Goal: Communication & Community: Share content

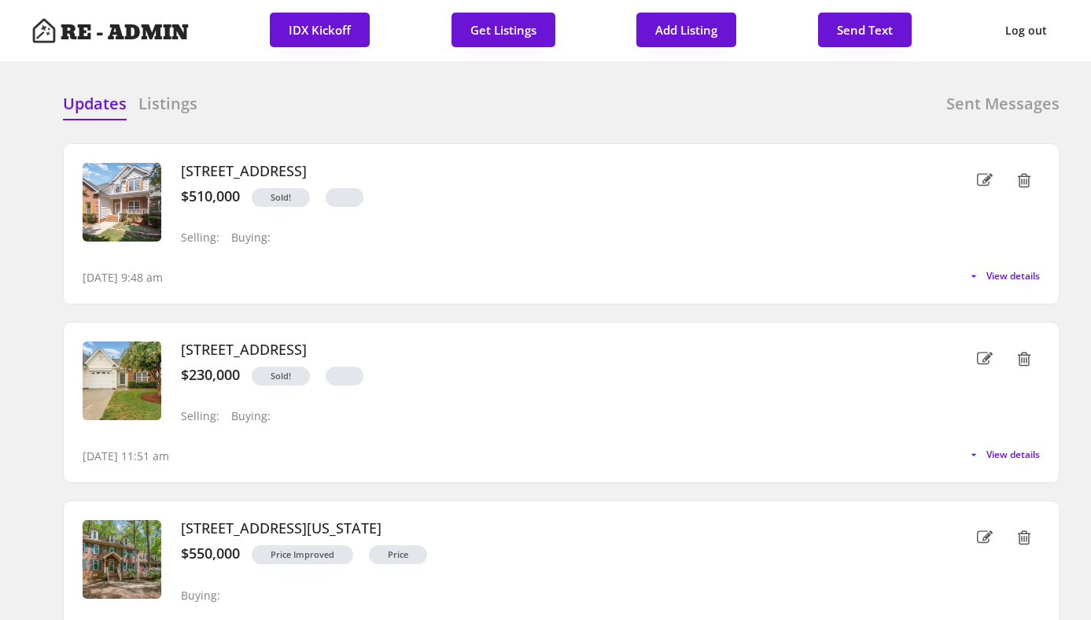
click at [540, 102] on div "Updates Listings Sent Messages" at bounding box center [561, 108] width 997 height 31
click at [709, 86] on div "Updates Listings Sent Messages 2613 Sweet Gum Dr, Hillsborough, NC 27278 $510,0…" at bounding box center [545, 93] width 1028 height 38
click at [870, 26] on button "Send Text" at bounding box center [865, 30] width 94 height 35
select select "raleigh"
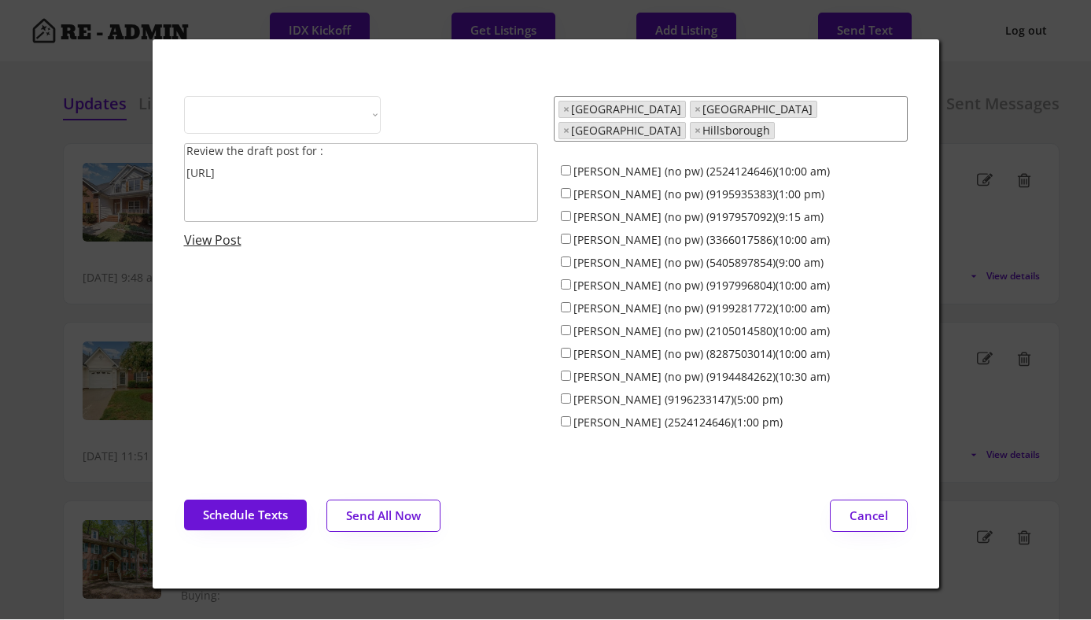
select select ""1348695171700984260__LOOKUP__1743599703321x142788062077753970""
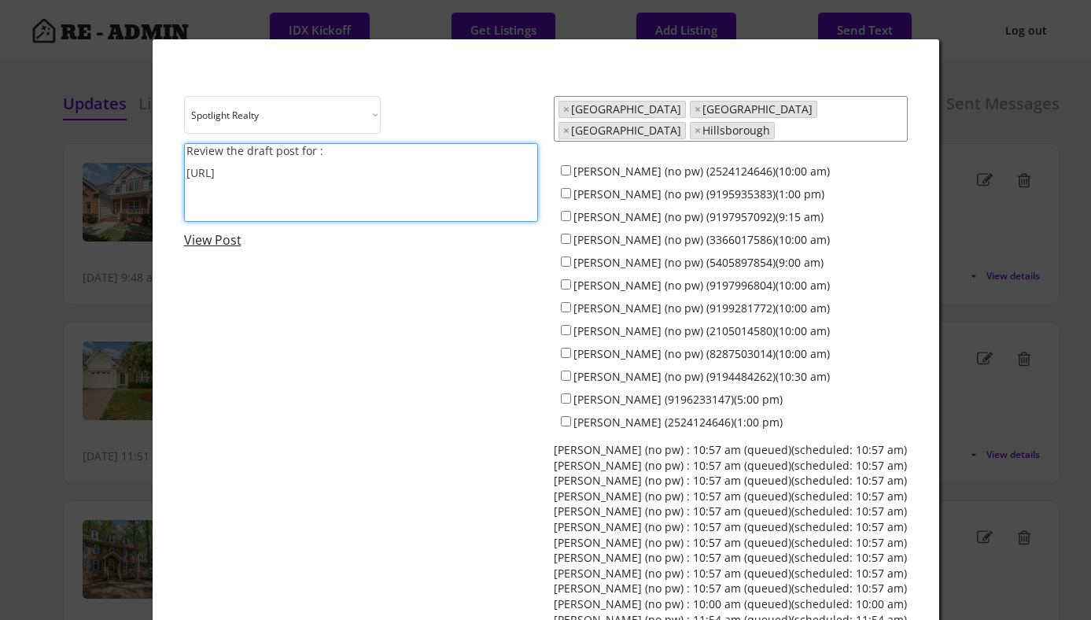
click at [396, 189] on textarea "Review the draft post for : https://revealestate.ai/post/" at bounding box center [361, 182] width 354 height 79
paste textarea "https://www.instagram.com/p/DOvU2pTkxYs/?hl=en"
type textarea "Share the latest client testimonial featured on the Spotlight account: https://…"
click at [566, 165] on input "Dave Wylie (no pw) (2524124646)(10:00 am)" at bounding box center [566, 170] width 10 height 10
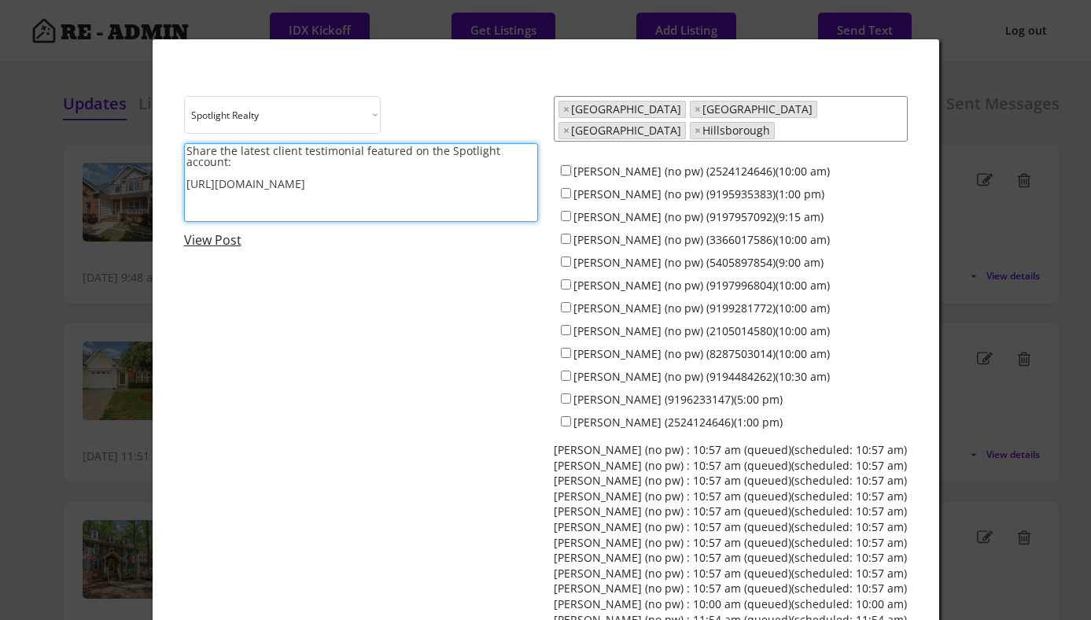
checkbox input "true"
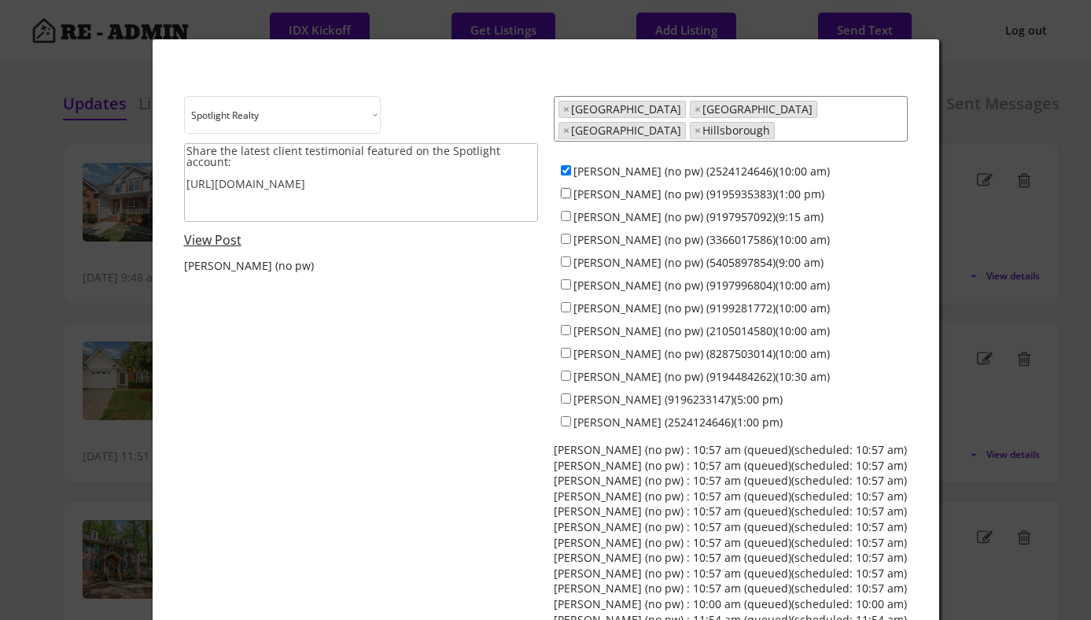
click at [564, 188] on input "Colin Anderson (no pw) (9195935383)(1:00 pm)" at bounding box center [566, 193] width 10 height 10
checkbox input "true"
click at [569, 234] on input "Jamesia Purkett (no pw) (3366017586)(10:00 am)" at bounding box center [566, 239] width 10 height 10
checkbox input "true"
click at [566, 279] on input "Maria Jamieson (no pw) (9197996804)(10:00 am)" at bounding box center [566, 284] width 10 height 10
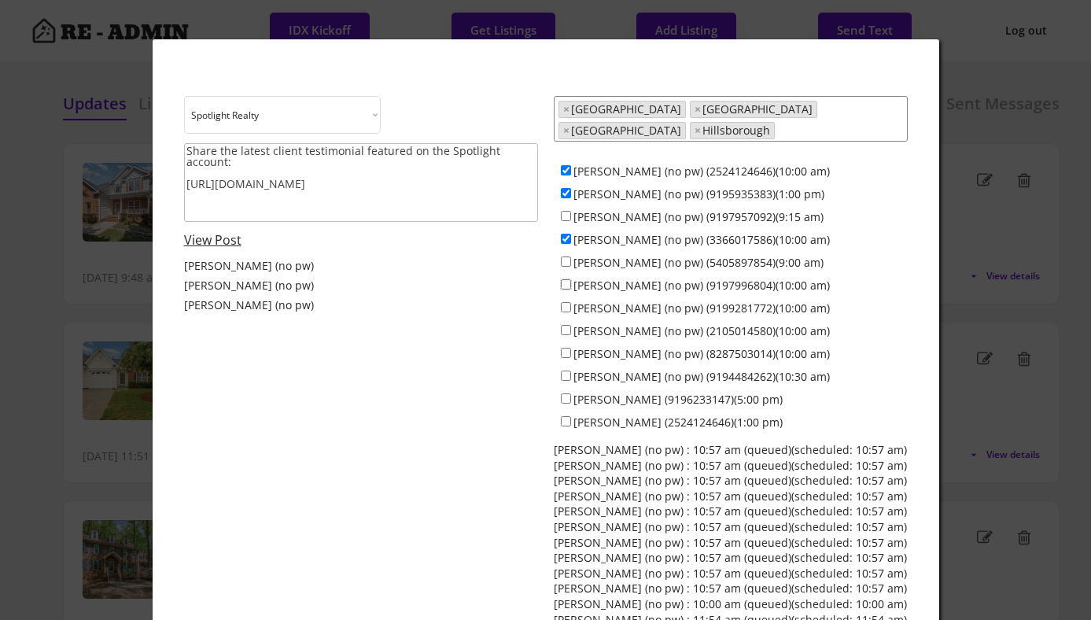
checkbox input "true"
click at [566, 302] on input "Everett Stevenson (no pw) (9199281772)(10:00 am)" at bounding box center [566, 307] width 10 height 10
checkbox input "true"
click at [190, 152] on textarea "Share the latest client testimonial featured on the Spotlight account: https://…" at bounding box center [361, 182] width 354 height 79
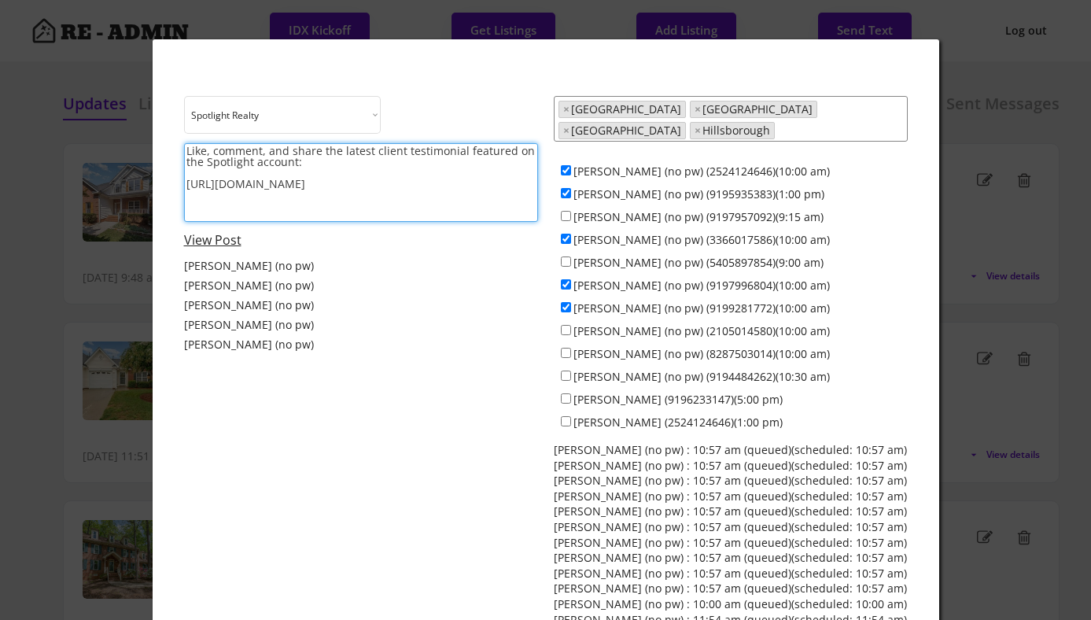
type textarea "Like, comment, and share the latest client testimonial featured on the Spotligh…"
click at [566, 325] on input "Francisco Huizar (no pw) (2105014580)(10:00 am)" at bounding box center [566, 330] width 10 height 10
checkbox input "true"
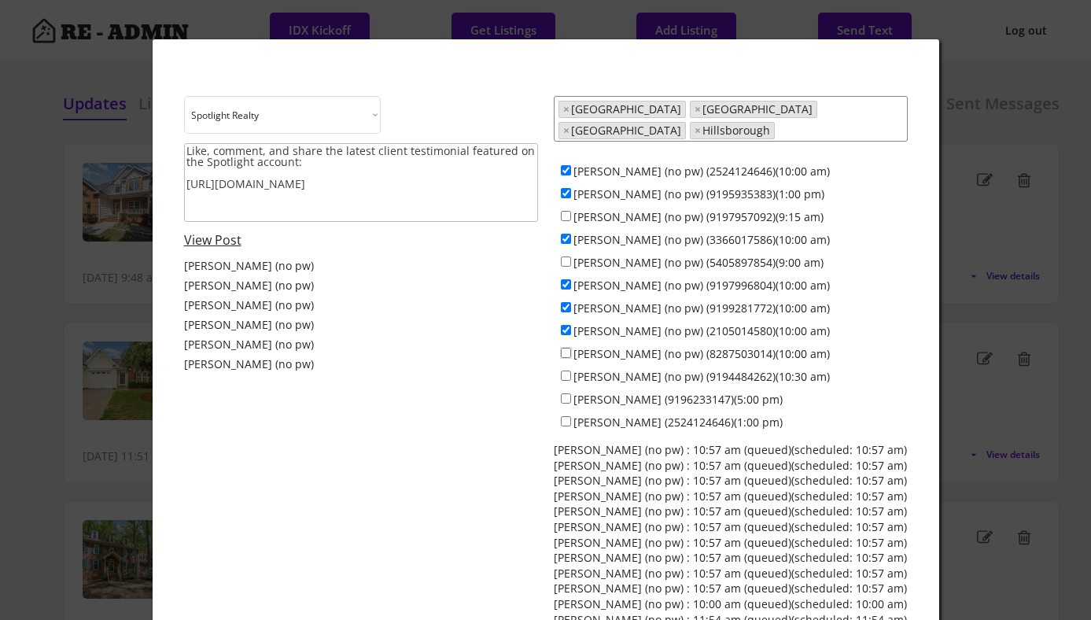
click at [567, 348] on input "Anna Lee Ruppard (no pw) (8287503014)(10:00 am)" at bounding box center [566, 353] width 10 height 10
checkbox input "true"
click at [566, 370] on input "Ken Cannon (no pw) (9194484262)(10:30 am)" at bounding box center [566, 375] width 10 height 10
checkbox input "true"
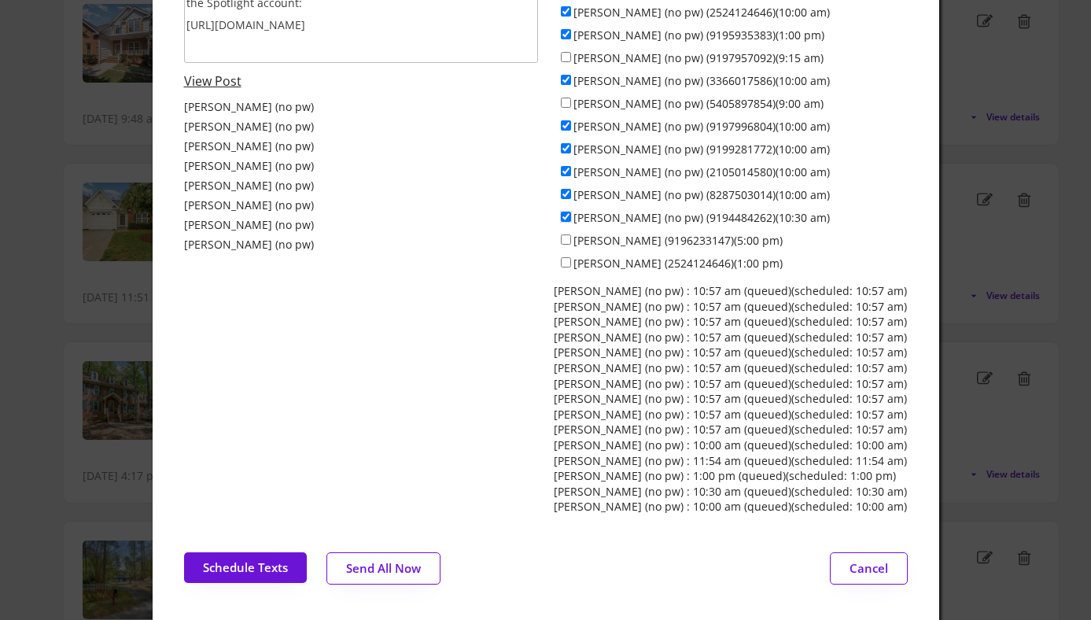
scroll to position [158, 0]
click at [259, 556] on button "Schedule Texts" at bounding box center [245, 568] width 123 height 31
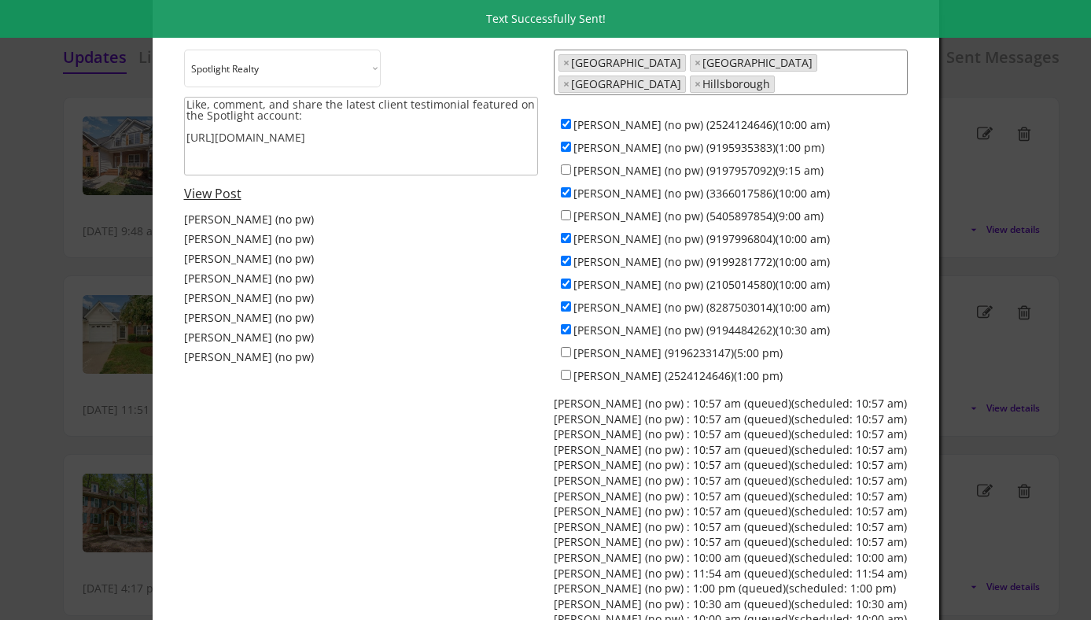
scroll to position [0, 0]
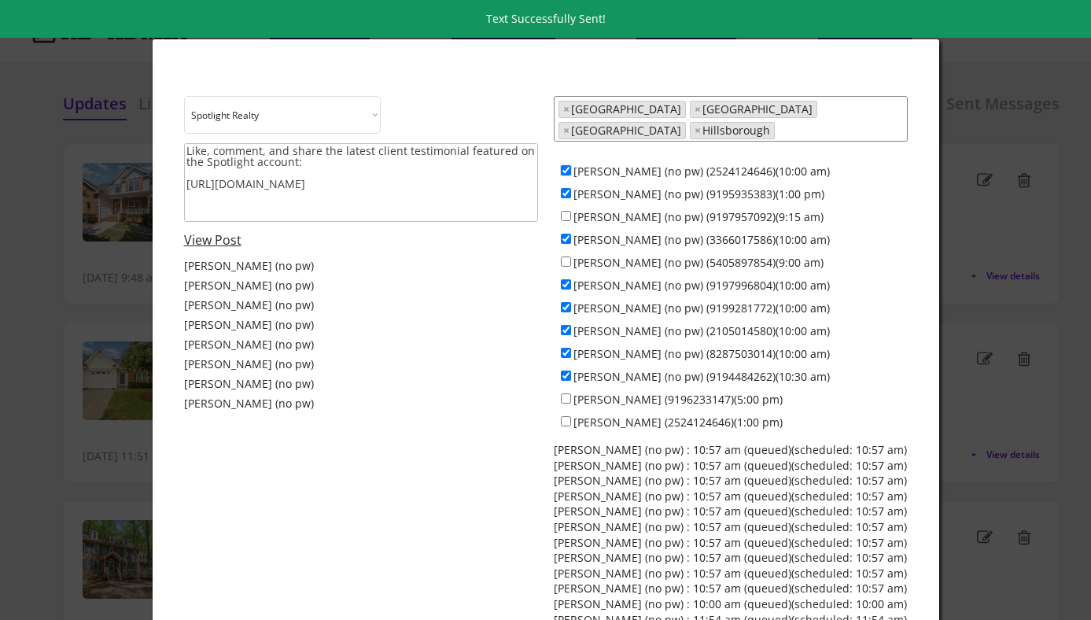
click at [568, 165] on input "Dave Wylie (no pw) (2524124646)(10:00 am)" at bounding box center [566, 170] width 10 height 10
checkbox input "false"
click at [566, 188] on input "Colin Anderson (no pw) (9195935383)(1:00 pm)" at bounding box center [566, 193] width 10 height 10
checkbox input "false"
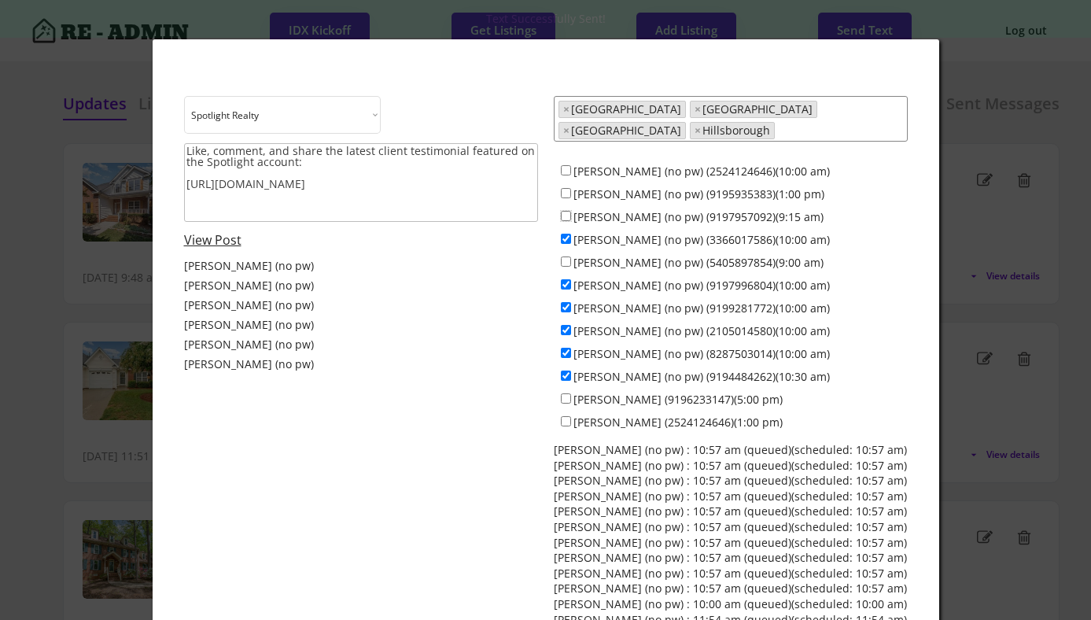
click at [565, 211] on input "Jeff Stevenson (no pw) (9197957092)(9:15 am)" at bounding box center [566, 216] width 10 height 10
checkbox input "true"
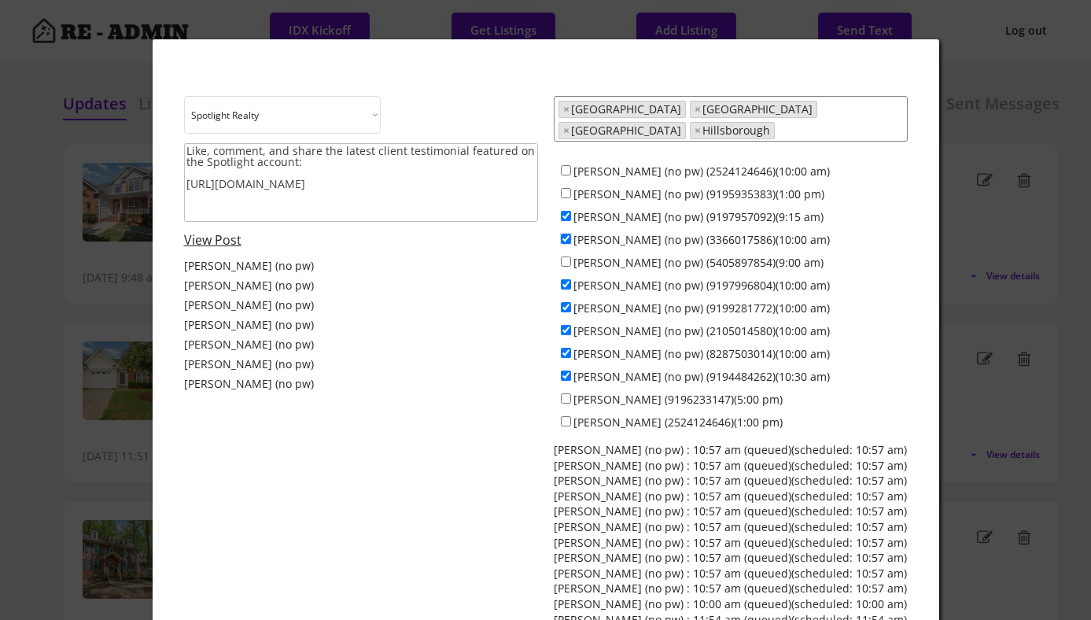
click at [566, 234] on input "Jamesia Purkett (no pw) (3366017586)(10:00 am)" at bounding box center [566, 239] width 10 height 10
checkbox input "false"
click at [566, 256] on input "Alex Bingham (no pw) (5405897854)(9:00 am)" at bounding box center [566, 261] width 10 height 10
checkbox input "true"
click at [568, 279] on input "Maria Jamieson (no pw) (9197996804)(10:00 am)" at bounding box center [566, 284] width 10 height 10
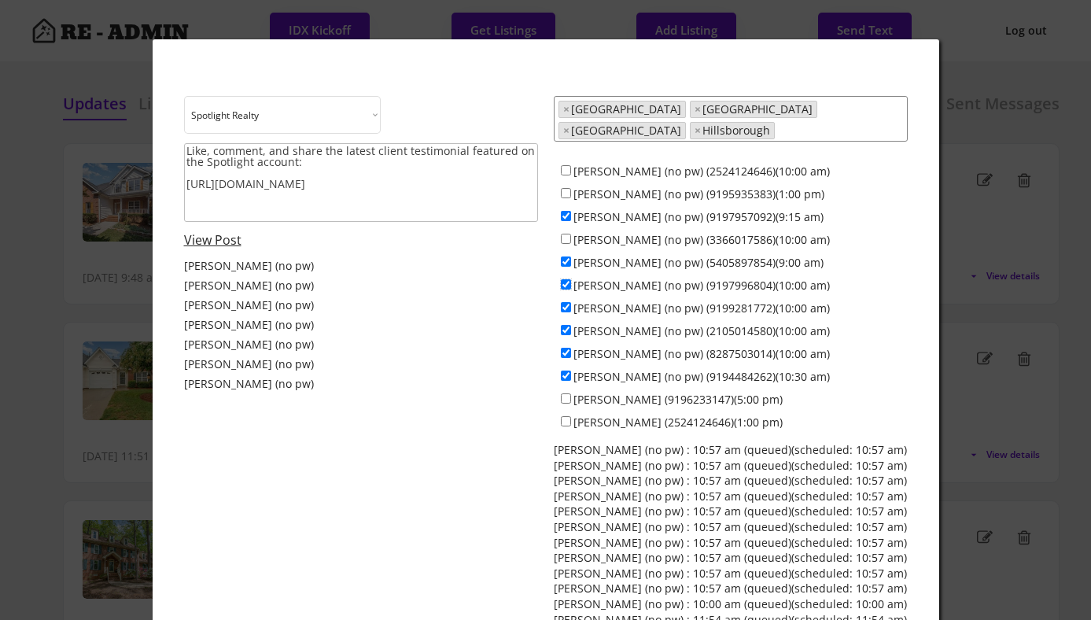
checkbox input "false"
click at [567, 302] on input "Everett Stevenson (no pw) (9199281772)(10:00 am)" at bounding box center [566, 307] width 10 height 10
checkbox input "false"
click at [566, 325] on input "Francisco Huizar (no pw) (2105014580)(10:00 am)" at bounding box center [566, 330] width 10 height 10
checkbox input "false"
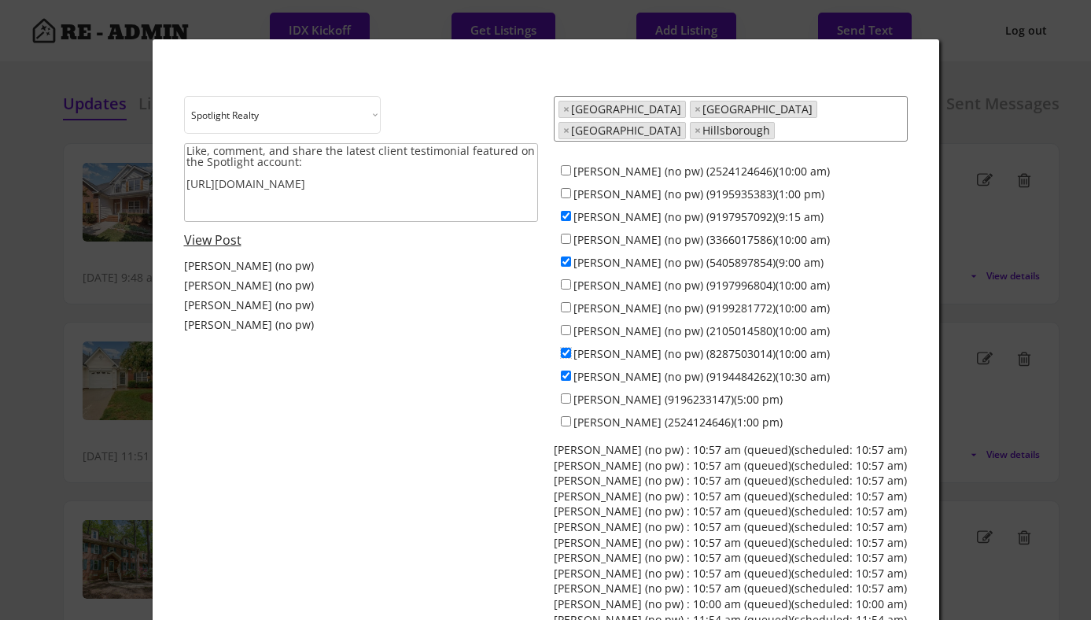
click at [566, 348] on input "Anna Lee Ruppard (no pw) (8287503014)(10:00 am)" at bounding box center [566, 353] width 10 height 10
checkbox input "false"
click at [566, 370] on input "Ken Cannon (no pw) (9194484262)(10:30 am)" at bounding box center [566, 375] width 10 height 10
checkbox input "false"
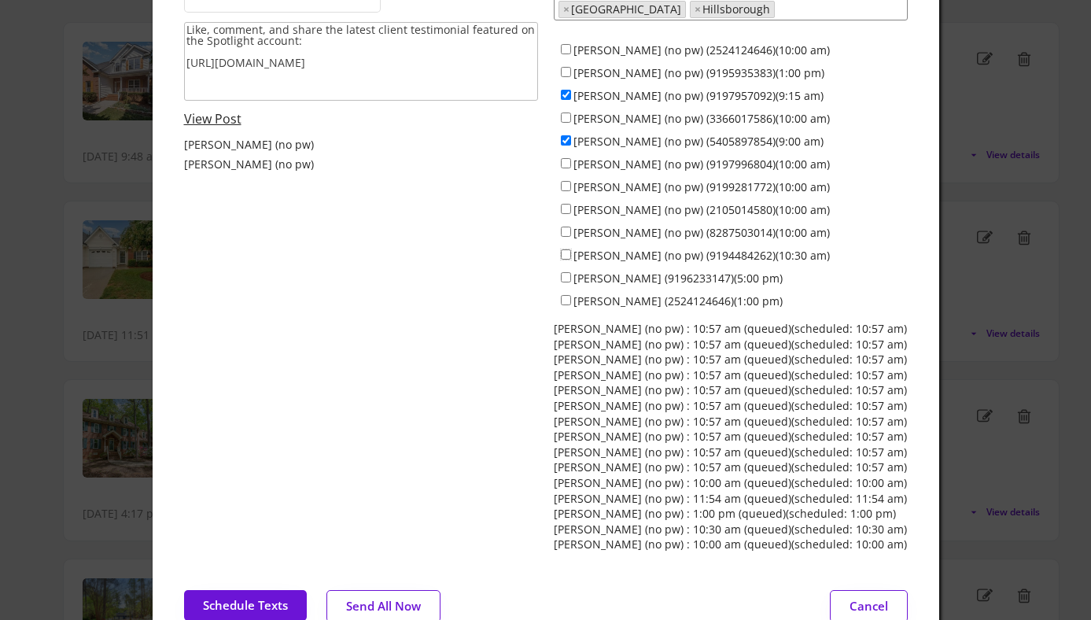
scroll to position [139, 0]
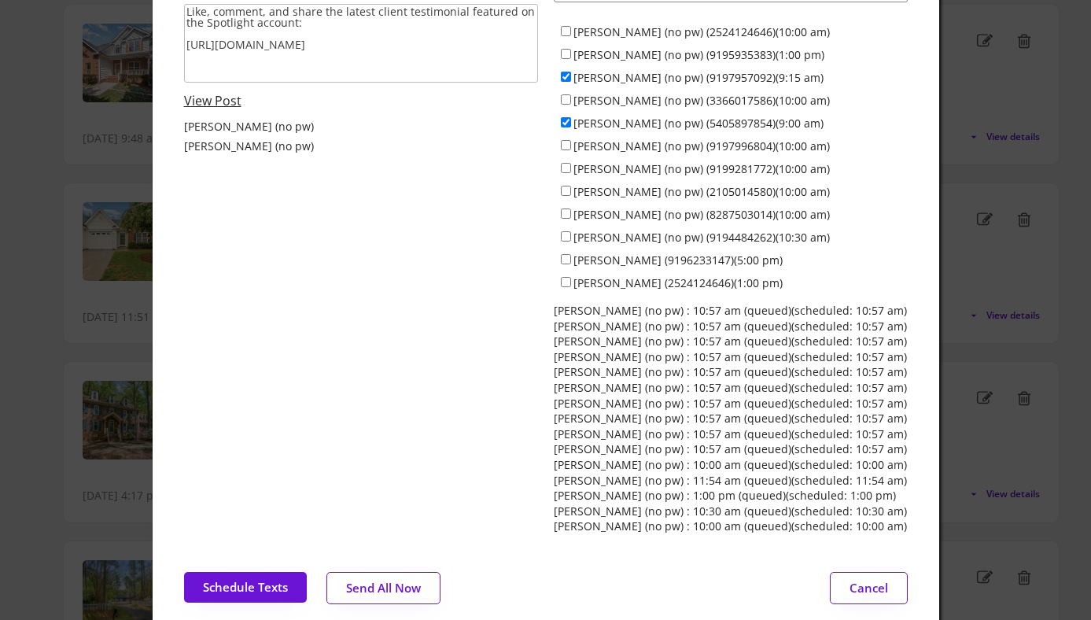
click at [381, 581] on button "Send All Now" at bounding box center [383, 588] width 114 height 32
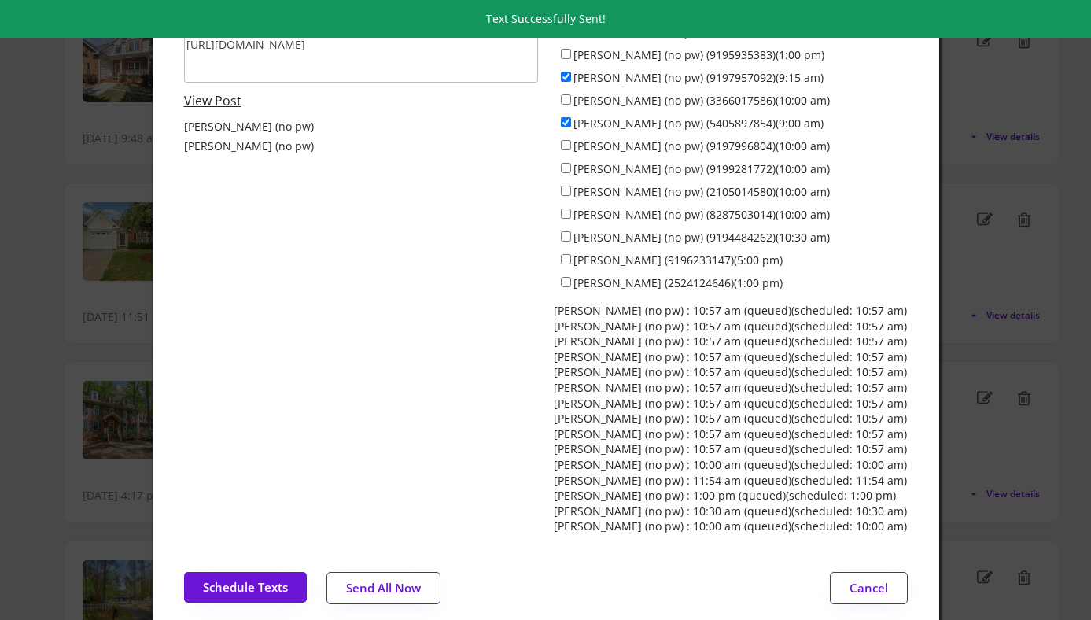
scroll to position [0, 0]
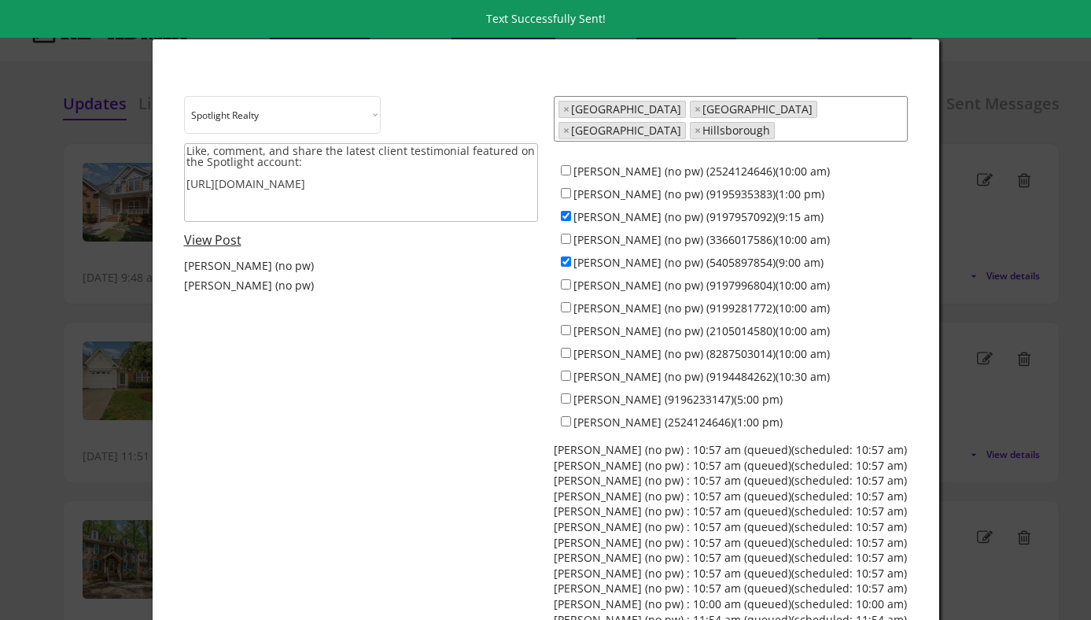
click at [61, 276] on div at bounding box center [545, 310] width 1091 height 620
